Goal: Check status: Check status

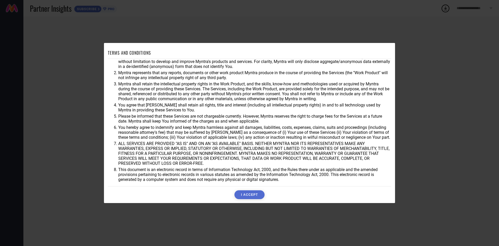
scroll to position [14, 0]
click at [246, 198] on button "I ACCEPT" at bounding box center [249, 194] width 30 height 9
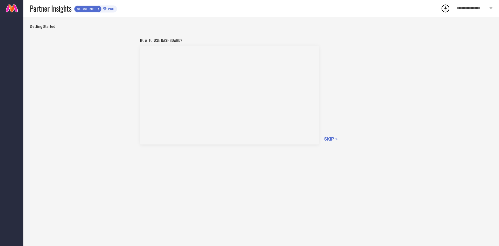
click at [329, 139] on span "SKIP »" at bounding box center [331, 138] width 14 height 5
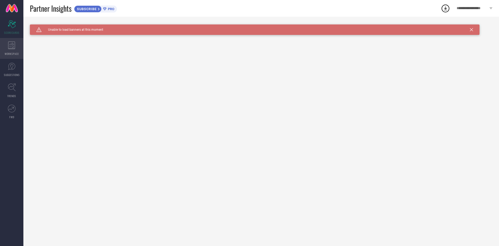
click at [12, 49] on icon at bounding box center [11, 45] width 7 height 8
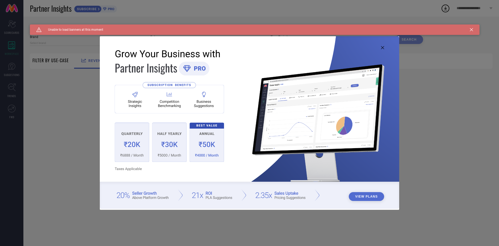
type input "1 STOP FASHION"
type input "All"
click at [383, 49] on icon at bounding box center [382, 47] width 3 height 3
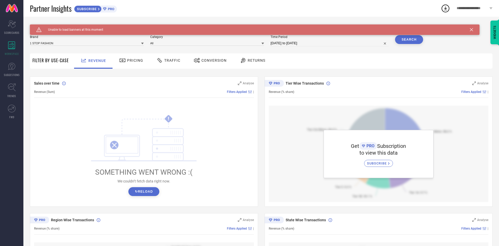
click at [135, 61] on span "Pricing" at bounding box center [135, 60] width 16 height 4
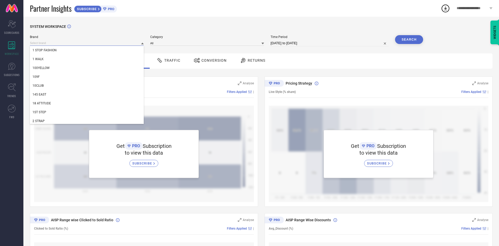
click at [59, 44] on input at bounding box center [87, 42] width 114 height 5
type input "yk"
click at [42, 51] on div "YK" at bounding box center [87, 50] width 114 height 9
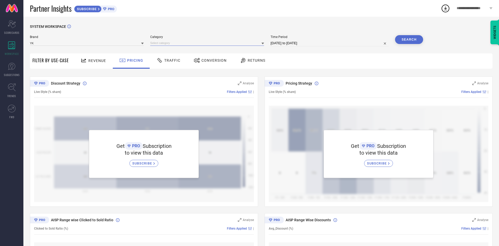
click at [178, 43] on input at bounding box center [207, 42] width 114 height 5
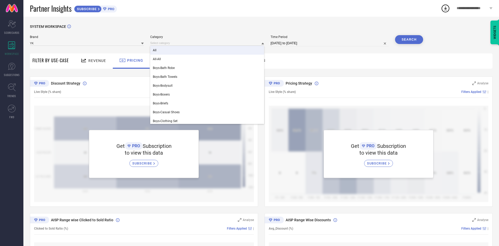
click at [159, 52] on div "All" at bounding box center [207, 50] width 114 height 9
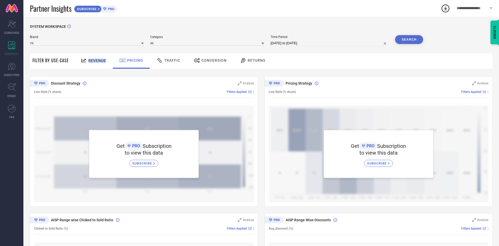
click at [305, 44] on input "[DATE] to [DATE]" at bounding box center [330, 43] width 118 height 6
select select "8"
select select "2025"
select select "9"
select select "2025"
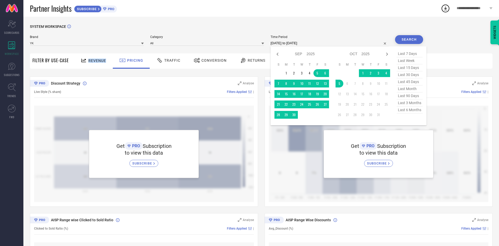
click at [305, 44] on input "[DATE] to [DATE]" at bounding box center [330, 43] width 118 height 6
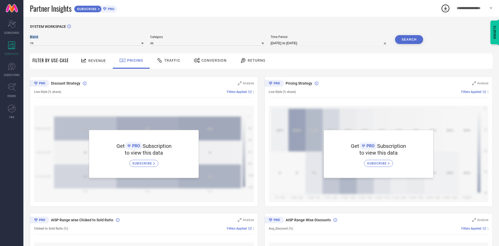
click at [412, 42] on button "Search" at bounding box center [409, 39] width 28 height 9
